Goal: Transaction & Acquisition: Purchase product/service

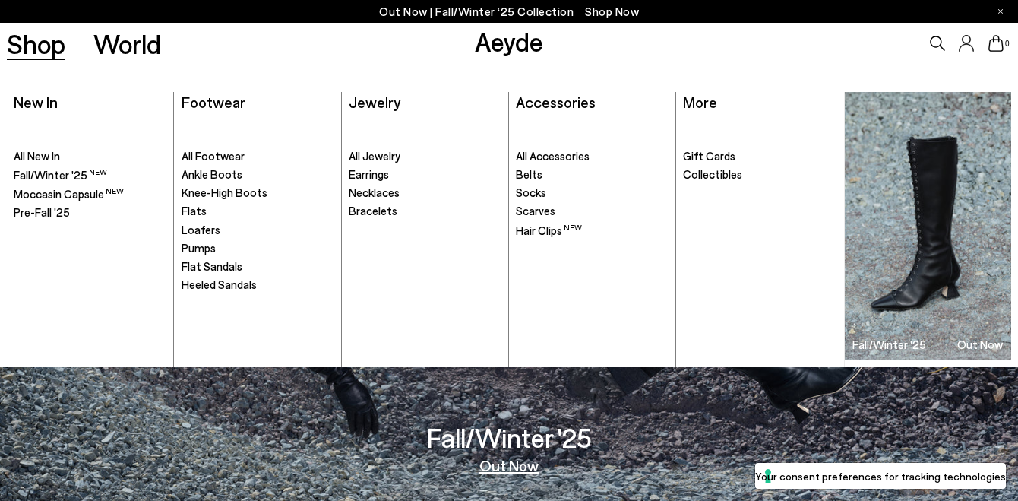
click at [226, 170] on span "Ankle Boots" at bounding box center [212, 174] width 61 height 14
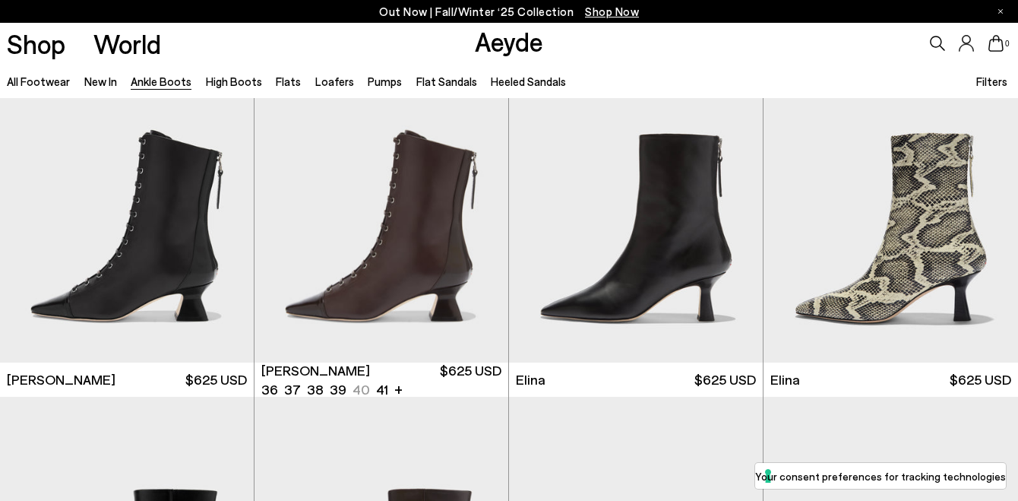
scroll to position [56, 0]
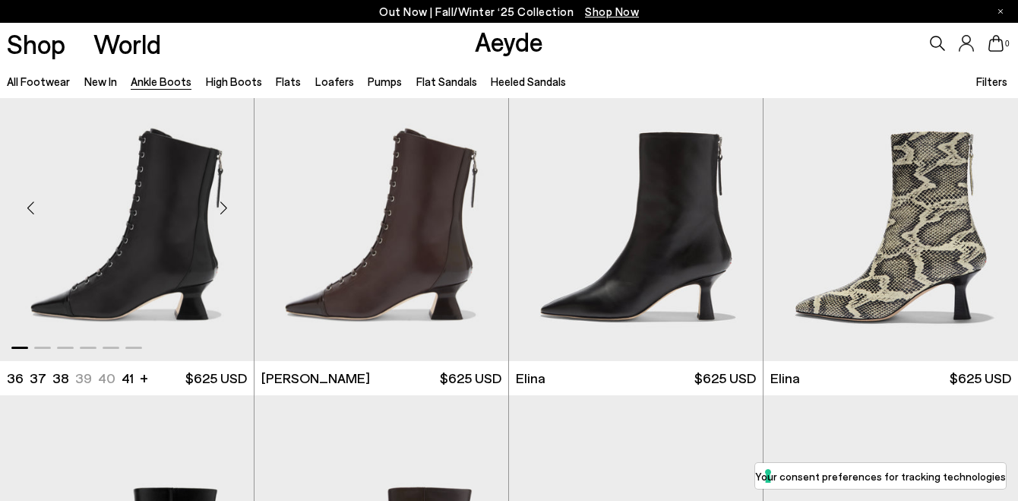
click at [160, 251] on img "1 / 6" at bounding box center [127, 201] width 254 height 319
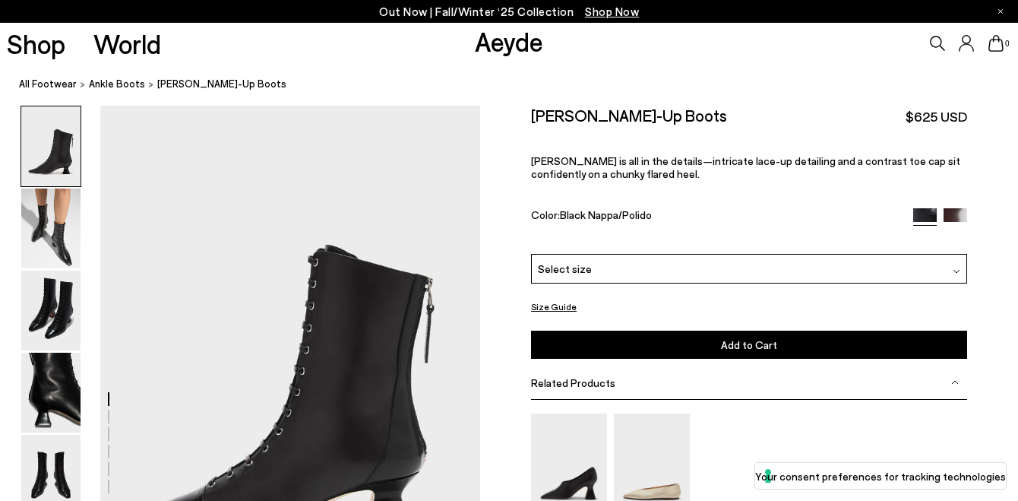
scroll to position [172, 0]
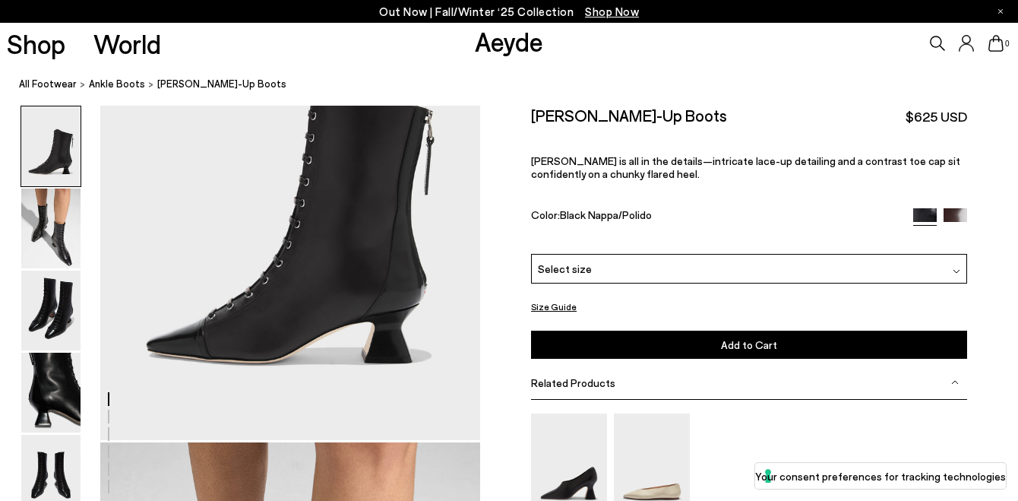
click at [596, 273] on div "Select size" at bounding box center [749, 269] width 436 height 30
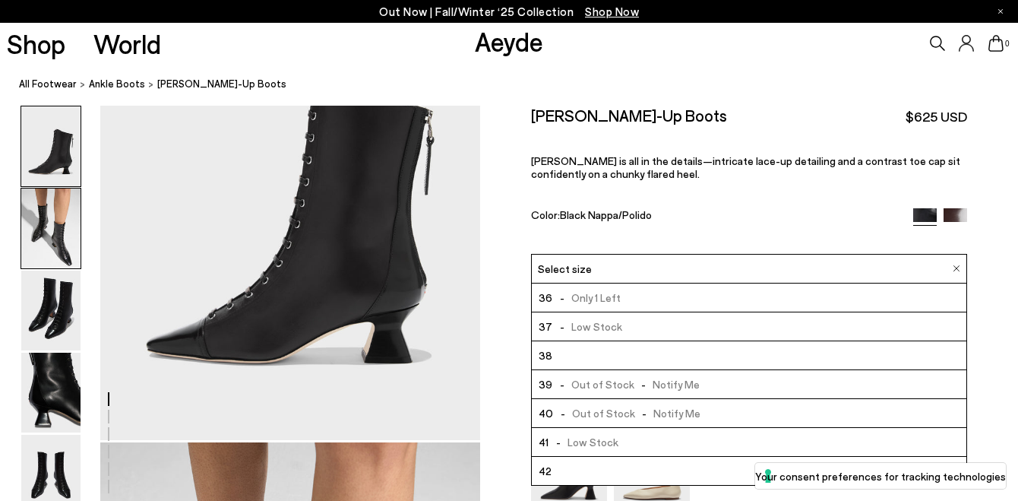
click at [34, 248] on img at bounding box center [50, 228] width 59 height 80
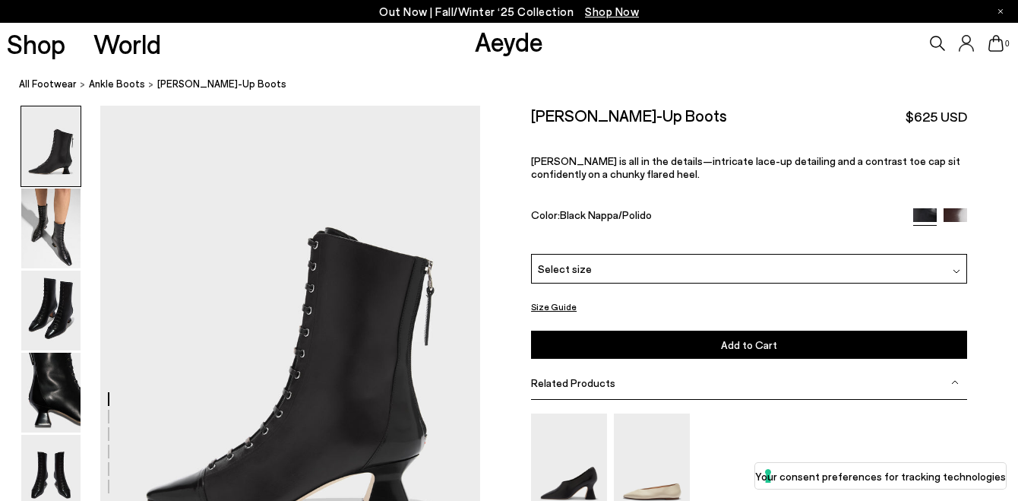
scroll to position [0, 0]
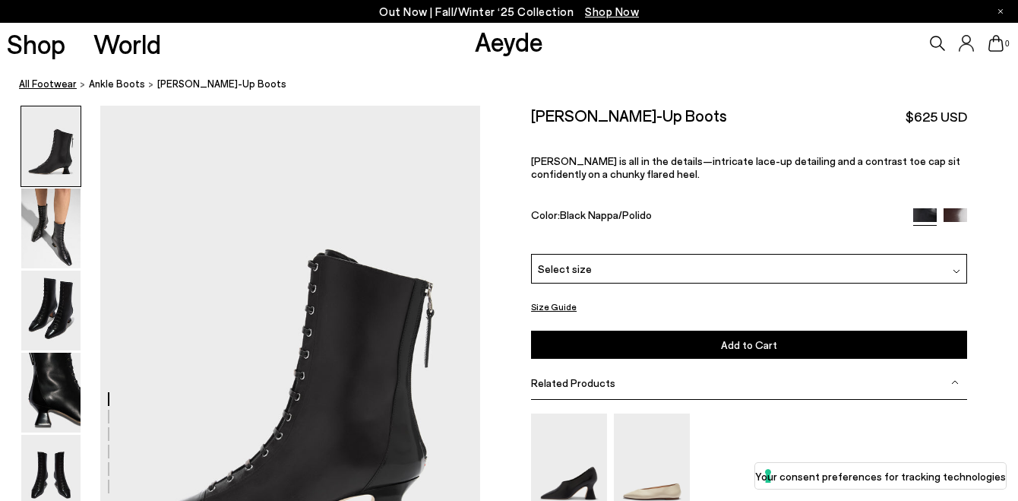
click at [45, 83] on link "All Footwear" at bounding box center [48, 84] width 58 height 16
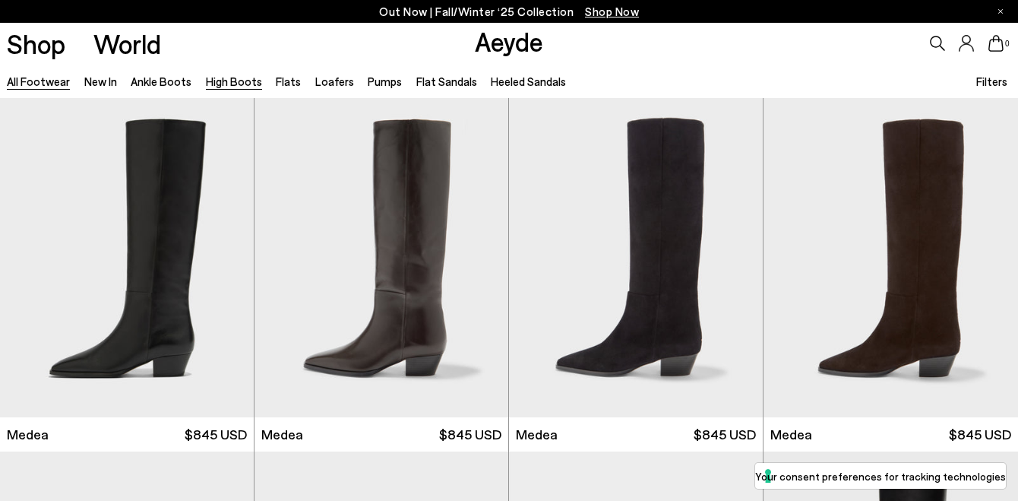
click at [223, 77] on link "High Boots" at bounding box center [234, 81] width 56 height 14
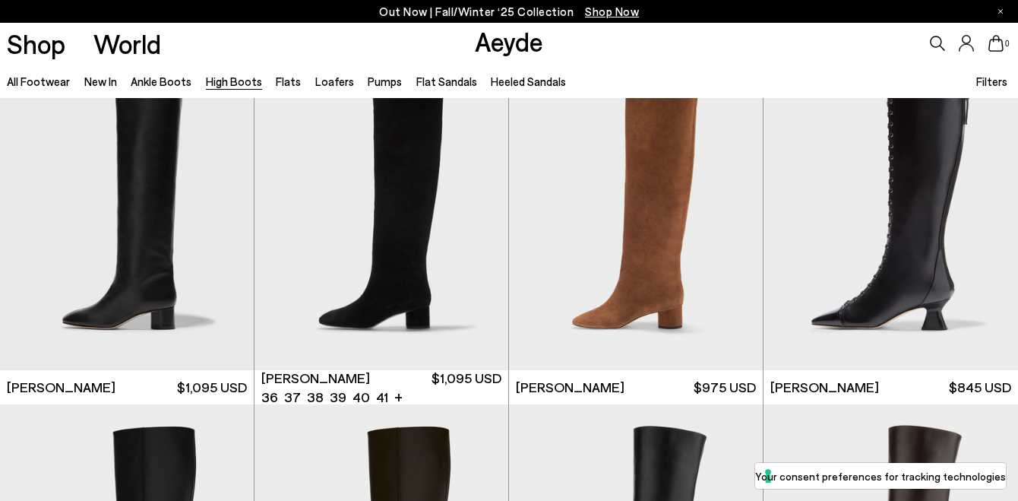
scroll to position [405, 0]
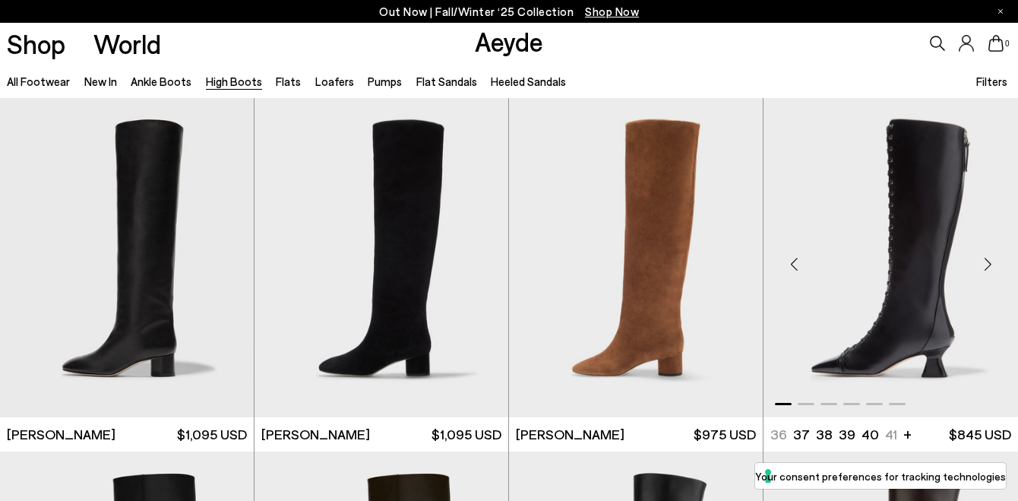
scroll to position [348, 0]
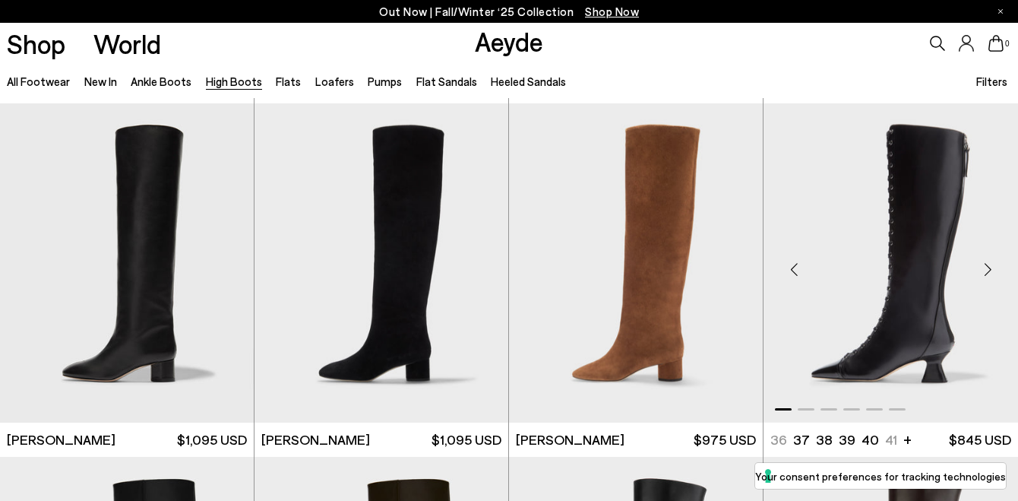
click at [886, 213] on img "1 / 6" at bounding box center [891, 262] width 255 height 319
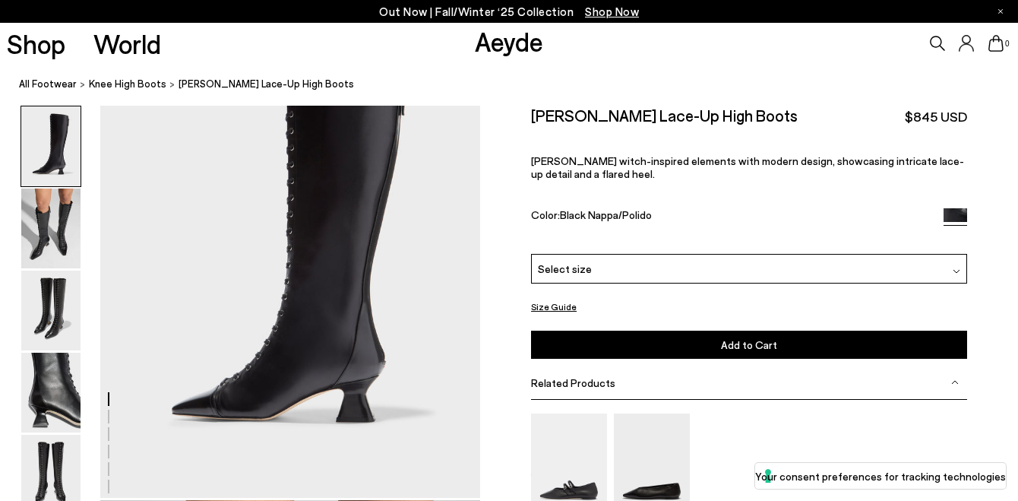
scroll to position [116, 0]
click at [567, 265] on span "Select size" at bounding box center [565, 269] width 54 height 16
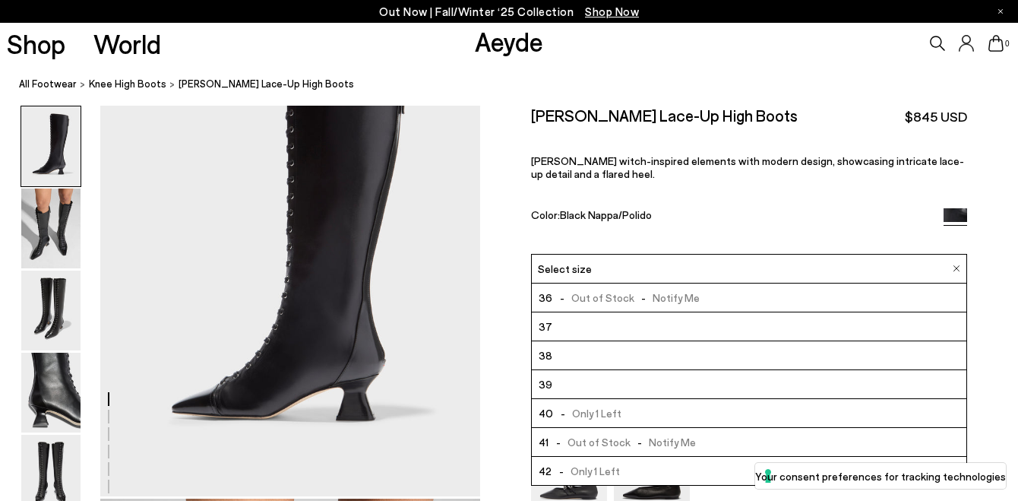
click at [582, 384] on li "39" at bounding box center [749, 384] width 435 height 29
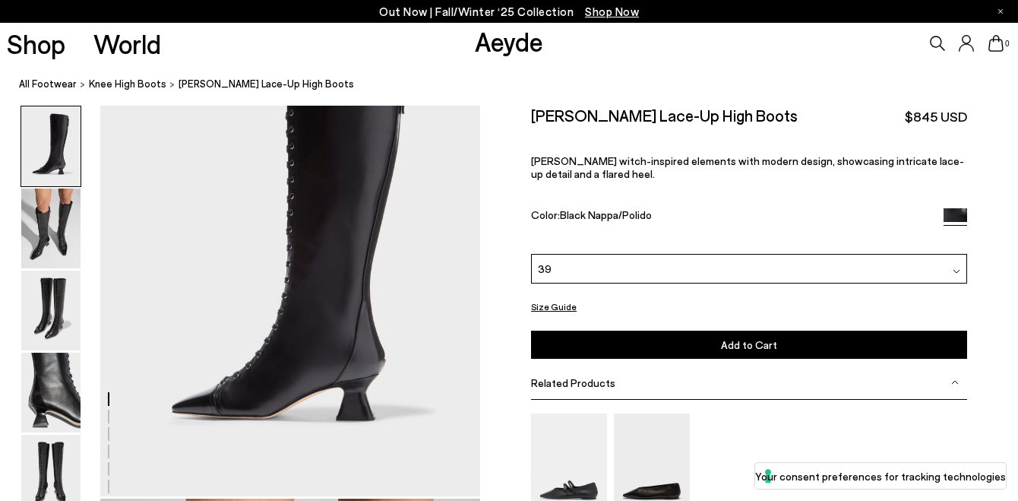
click at [737, 337] on button "Add to Cart Select a Size First" at bounding box center [749, 344] width 436 height 28
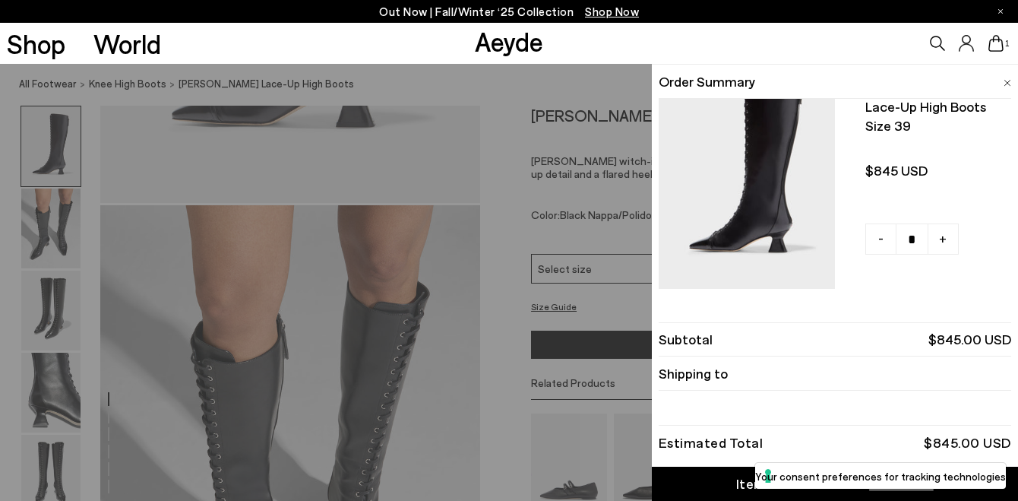
scroll to position [413, 0]
click at [515, 349] on div "Quick Add Color Size View Details Order Summary Mavis lace-up high boots Size 3…" at bounding box center [509, 282] width 1018 height 437
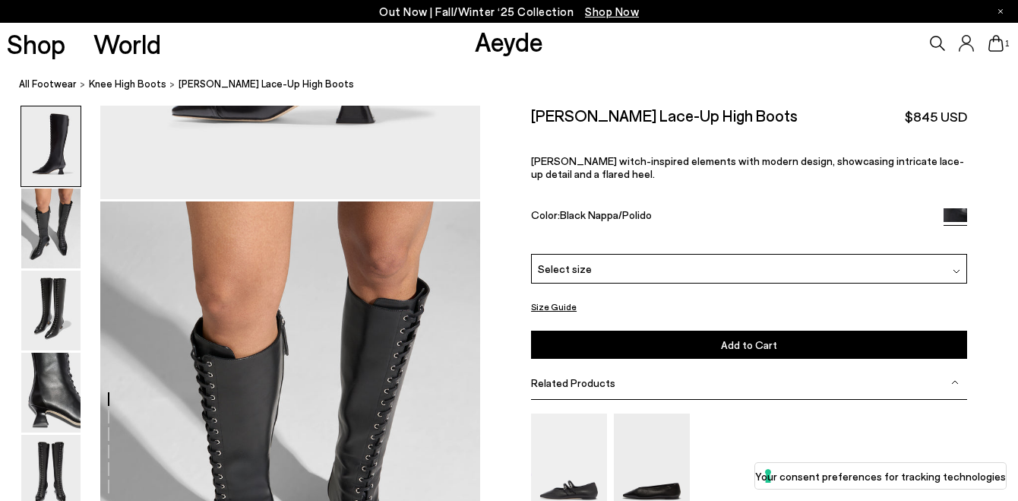
click at [1003, 49] on icon at bounding box center [995, 43] width 15 height 17
